Goal: Task Accomplishment & Management: Manage account settings

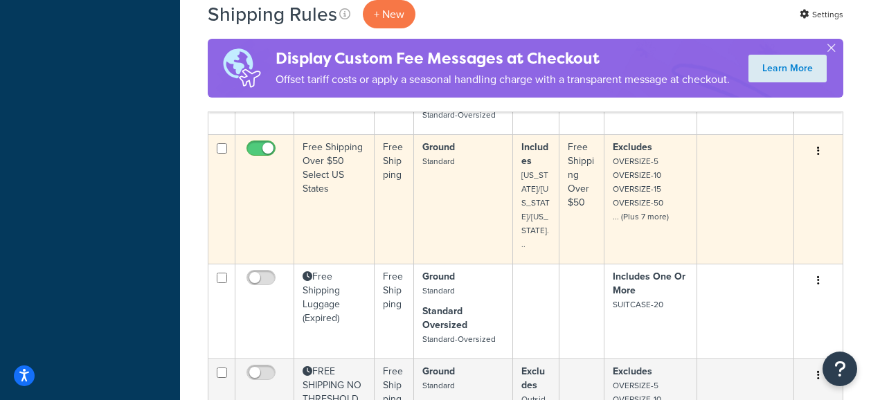
scroll to position [752, 0]
click at [343, 233] on td "Free Shipping Over $50 Select US States" at bounding box center [334, 199] width 80 height 129
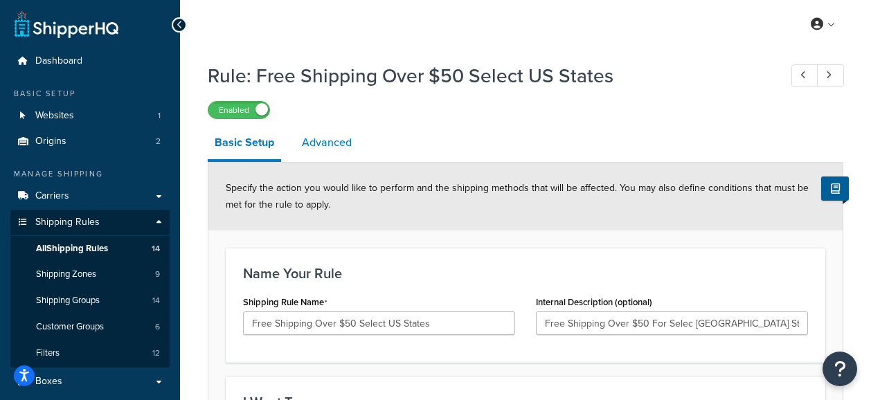
click at [311, 143] on link "Advanced" at bounding box center [327, 142] width 64 height 33
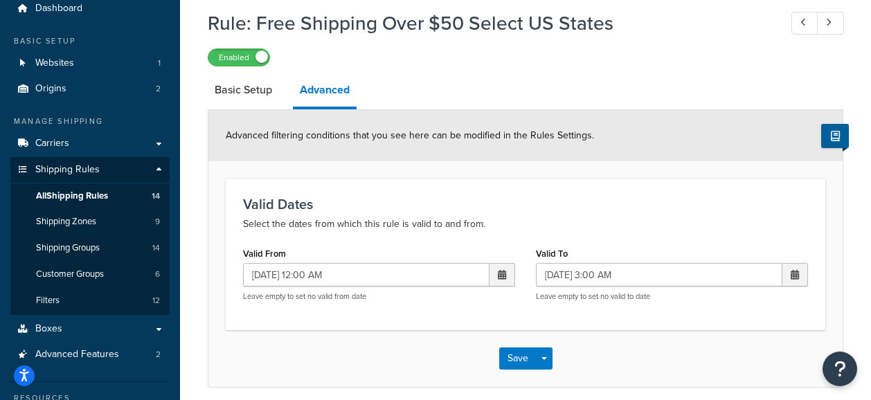
scroll to position [58, 0]
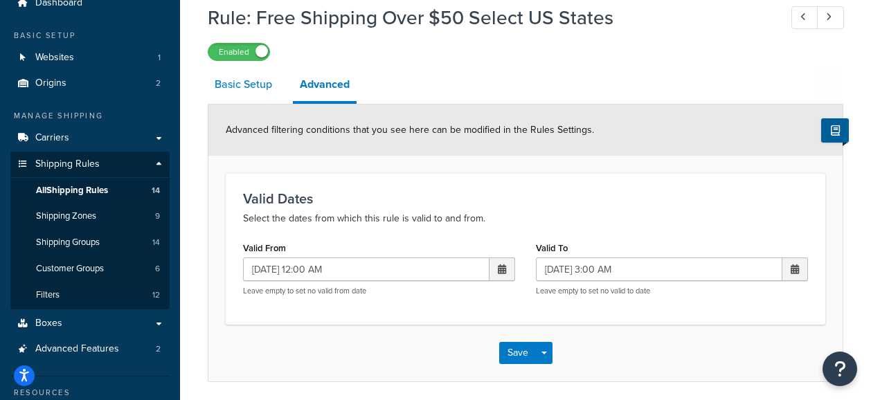
click at [240, 91] on link "Basic Setup" at bounding box center [243, 84] width 71 height 33
click at [63, 191] on span "All Shipping Rules" at bounding box center [72, 191] width 72 height 12
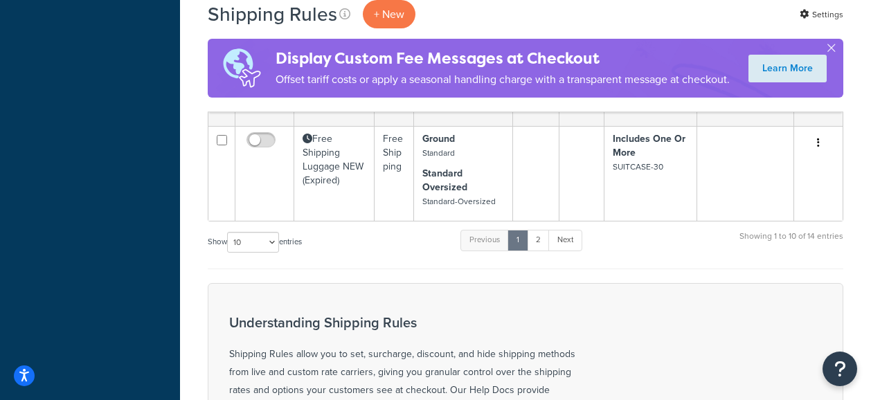
scroll to position [1086, 0]
click at [543, 252] on link "2" at bounding box center [538, 241] width 23 height 21
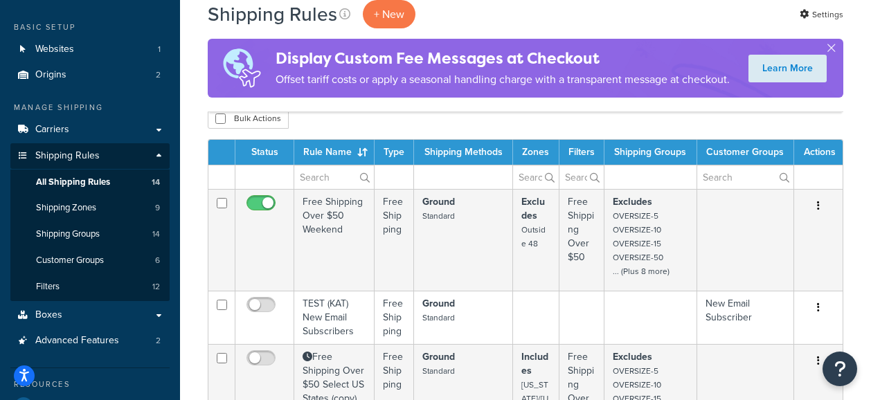
scroll to position [68, 0]
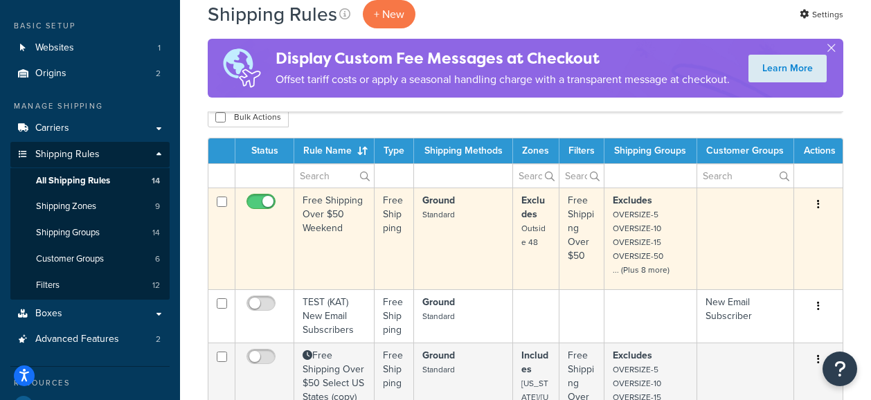
click at [323, 289] on td "Free Shipping Over $50 Weekend" at bounding box center [334, 239] width 80 height 102
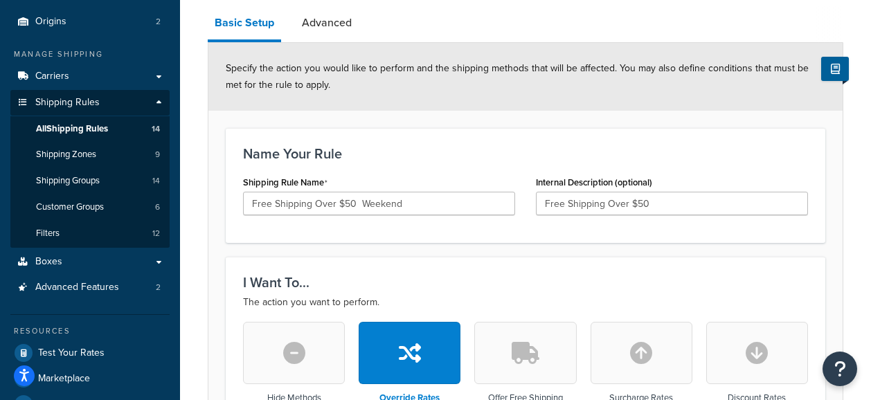
scroll to position [119, 0]
click at [343, 39] on link "Advanced" at bounding box center [327, 23] width 64 height 33
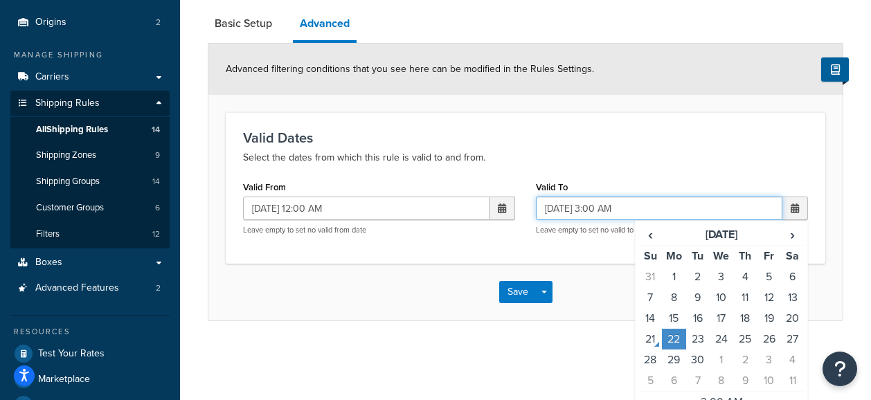
click at [562, 210] on input "[DATE] 3:00 AM" at bounding box center [659, 209] width 247 height 24
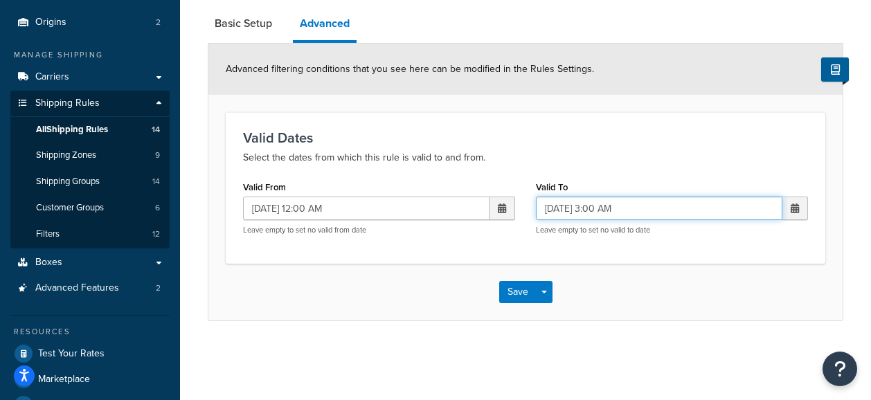
click at [562, 210] on input "[DATE] 3:00 AM" at bounding box center [659, 209] width 247 height 24
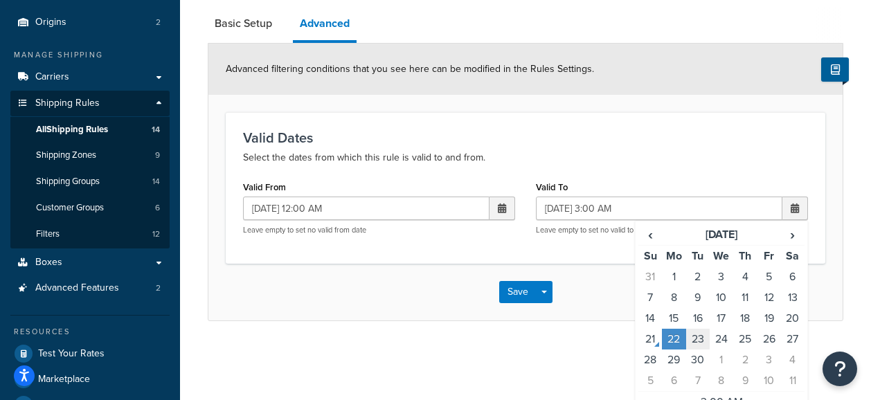
click at [699, 340] on td "23" at bounding box center [698, 339] width 24 height 21
type input "[DATE] 3:00 AM"
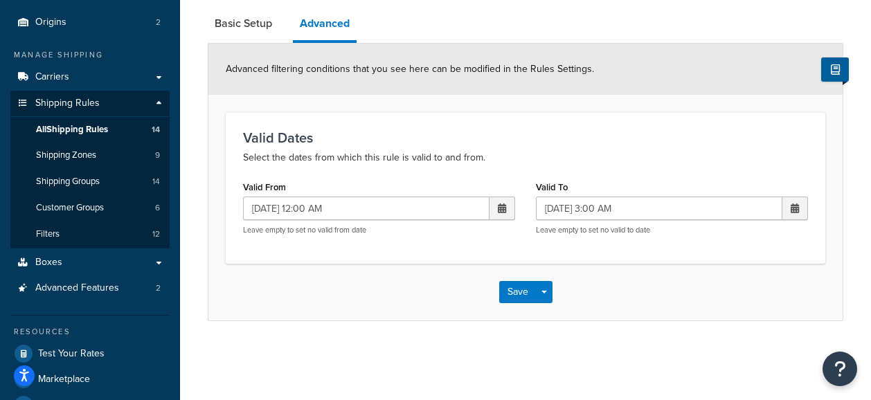
click at [604, 303] on div "Save Save Dropdown Save and Edit Save and Duplicate Save and Create New" at bounding box center [525, 292] width 634 height 57
click at [528, 290] on button "Save" at bounding box center [517, 292] width 37 height 22
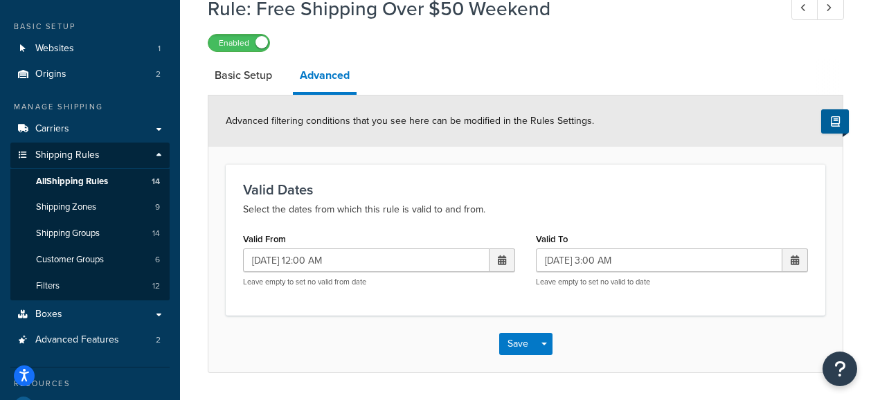
scroll to position [69, 0]
